Goal: Task Accomplishment & Management: Manage account settings

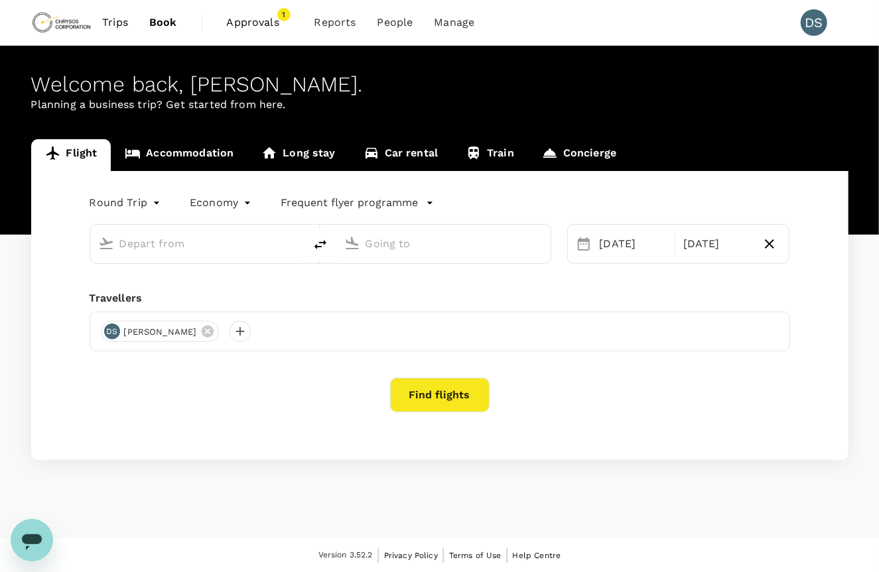
click at [260, 23] on span "Approvals" at bounding box center [260, 23] width 66 height 16
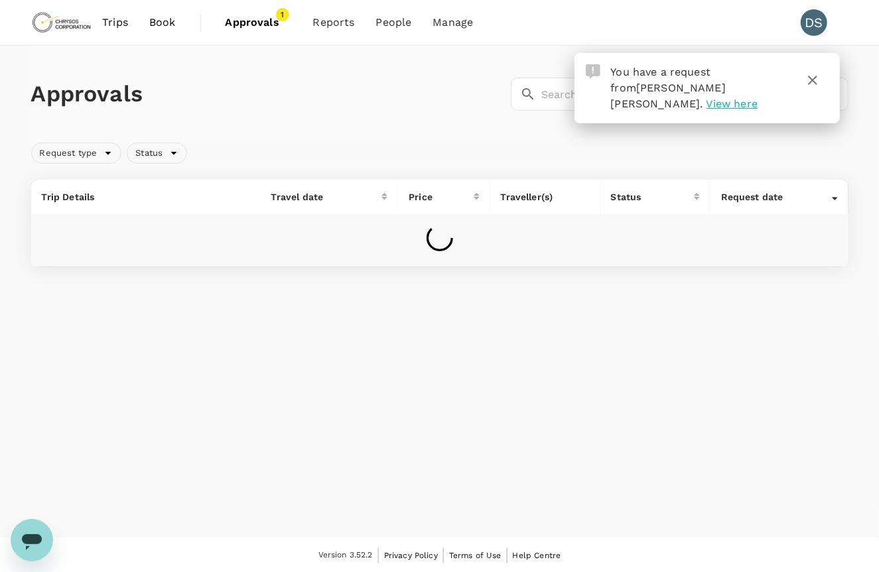
click at [754, 98] on span "View here" at bounding box center [731, 104] width 51 height 13
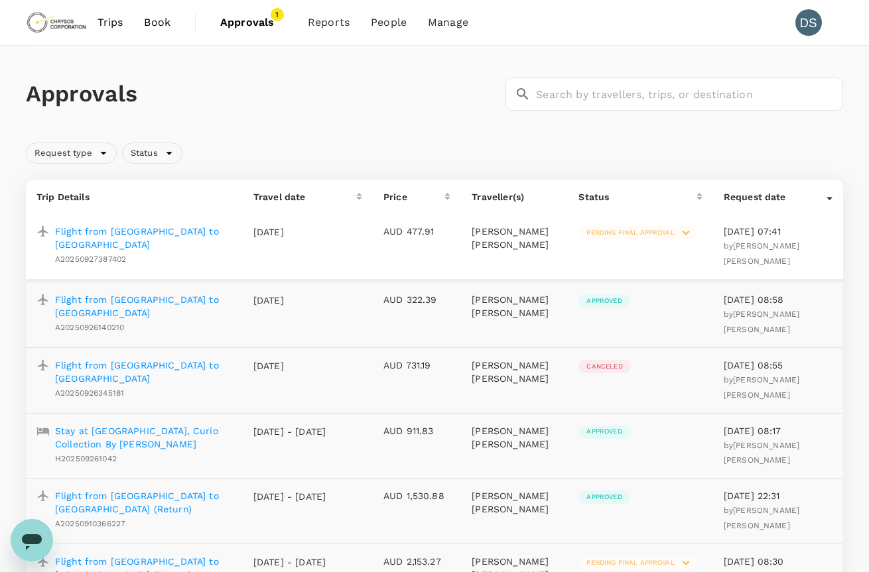
click at [628, 233] on span "Pending final approval" at bounding box center [629, 232] width 103 height 9
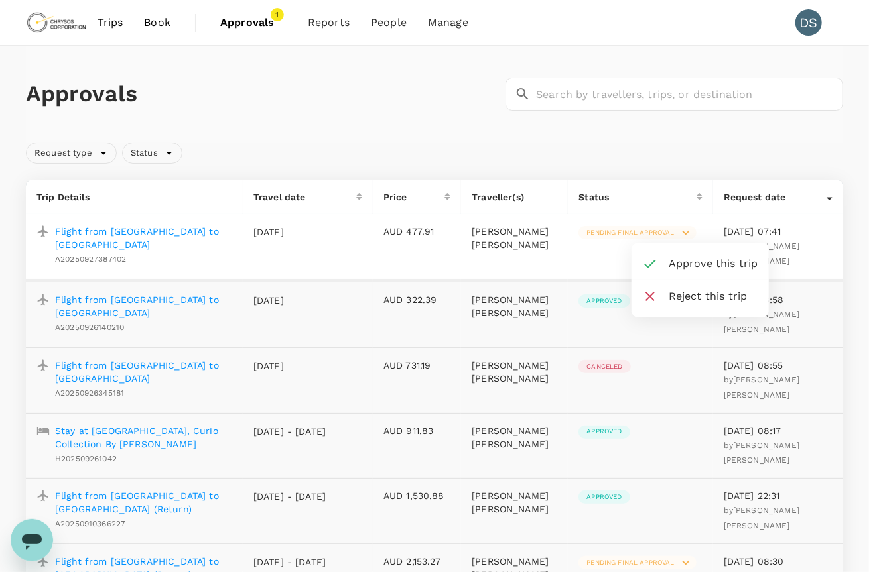
click at [687, 260] on span "Approve this trip" at bounding box center [714, 264] width 90 height 16
